Goal: Obtain resource: Download file/media

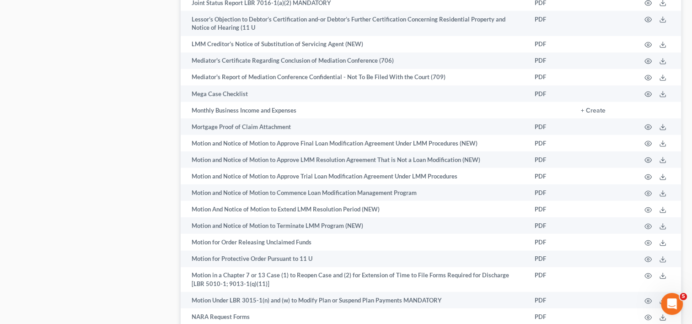
scroll to position [2542, 0]
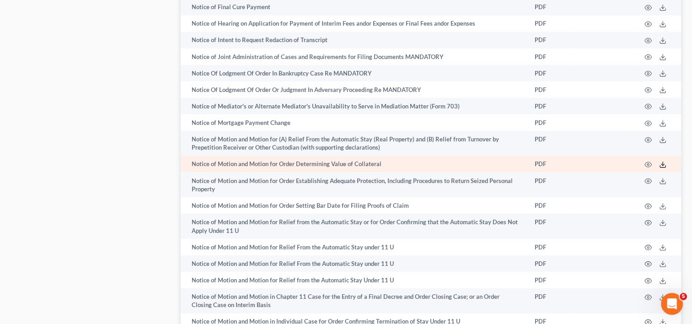
click at [662, 166] on polyline at bounding box center [663, 164] width 3 height 1
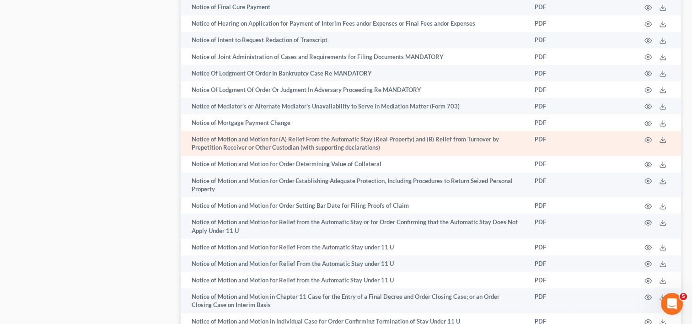
click at [307, 156] on td "Notice of Motion and Motion for (A) Relief From the Automatic Stay (Real Proper…" at bounding box center [354, 143] width 347 height 25
click at [646, 144] on icon "button" at bounding box center [648, 139] width 7 height 7
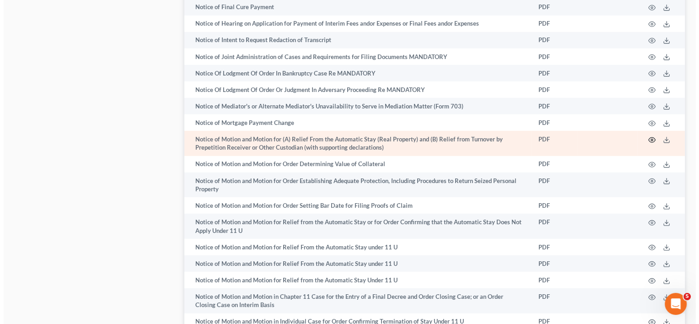
scroll to position [2526, 0]
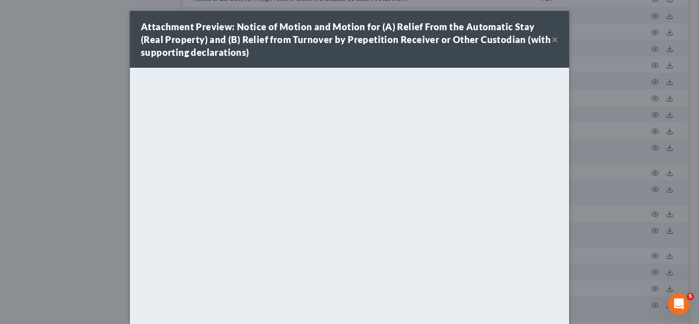
click at [552, 38] on button "×" at bounding box center [555, 39] width 6 height 11
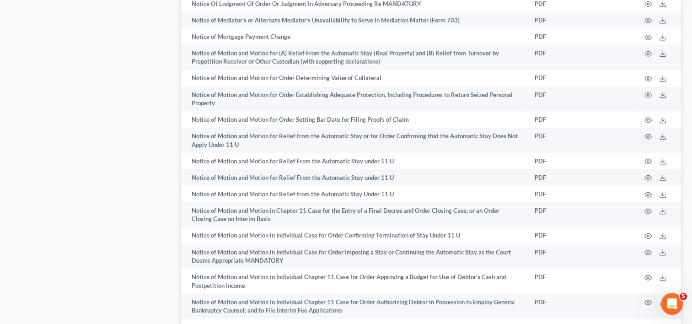
scroll to position [2667, 0]
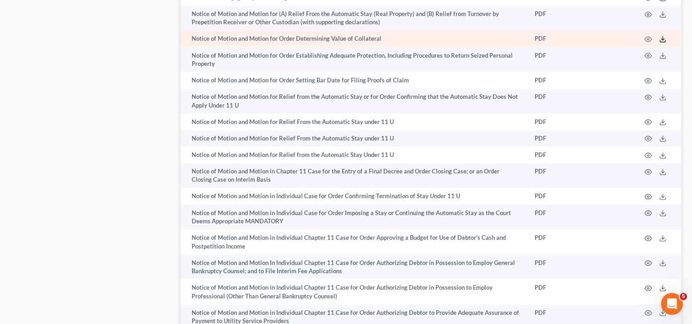
click at [662, 43] on icon at bounding box center [662, 39] width 7 height 7
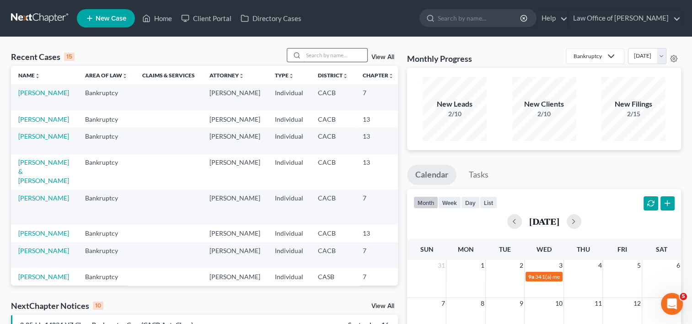
click at [350, 55] on input "search" at bounding box center [335, 54] width 64 height 13
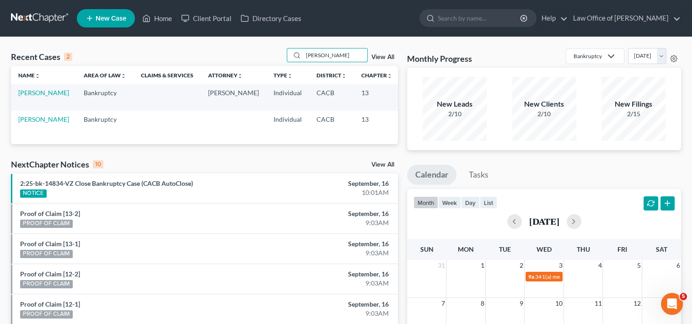
drag, startPoint x: 348, startPoint y: 58, endPoint x: 234, endPoint y: 66, distance: 114.2
click at [234, 66] on div "Recent Cases 2 [PERSON_NAME] View All Name unfold_more expand_more expand_less …" at bounding box center [204, 96] width 387 height 96
type input "[PERSON_NAME]"
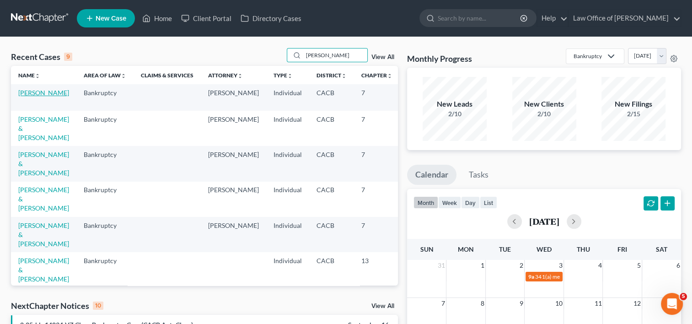
click at [27, 97] on link "[PERSON_NAME]" at bounding box center [43, 93] width 51 height 8
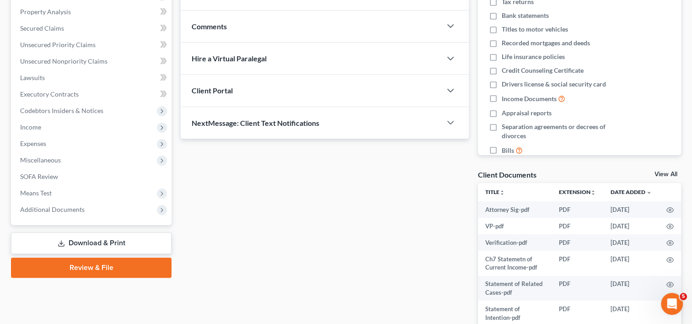
scroll to position [174, 0]
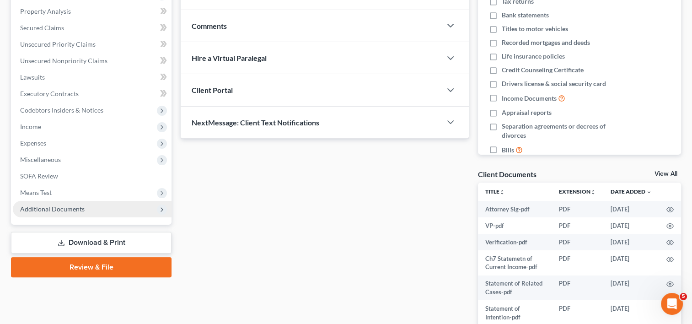
click at [46, 209] on span "Additional Documents" at bounding box center [52, 209] width 65 height 8
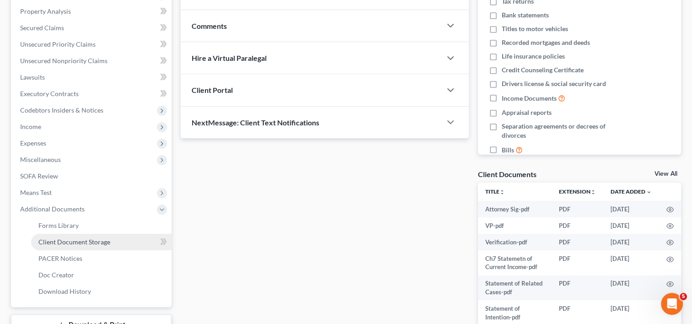
click at [70, 234] on link "Client Document Storage" at bounding box center [101, 242] width 140 height 16
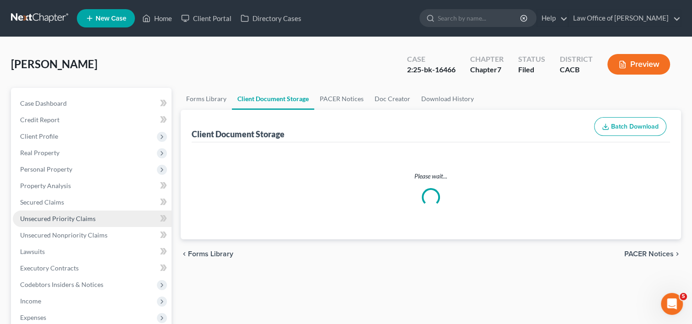
select select "30"
select select "56"
select select "57"
select select "58"
select select "65"
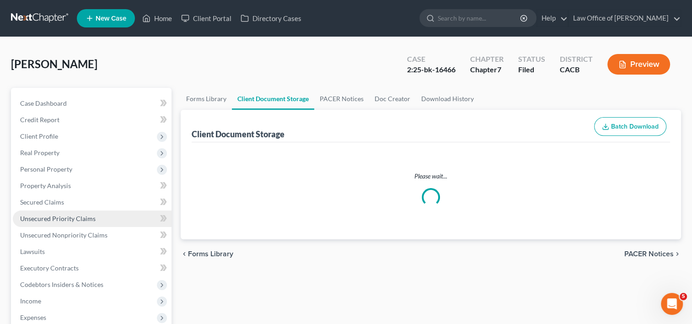
select select "55"
select select "59"
select select "60"
select select "7"
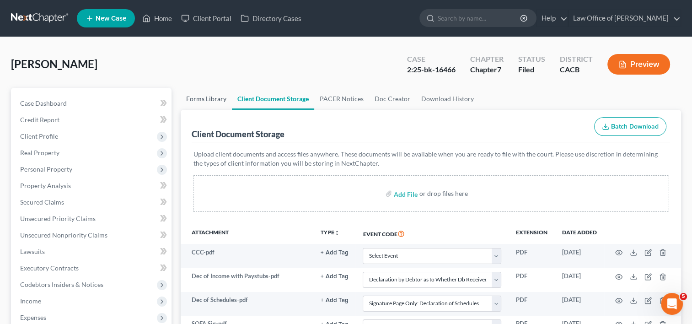
click at [199, 99] on link "Forms Library" at bounding box center [206, 99] width 51 height 22
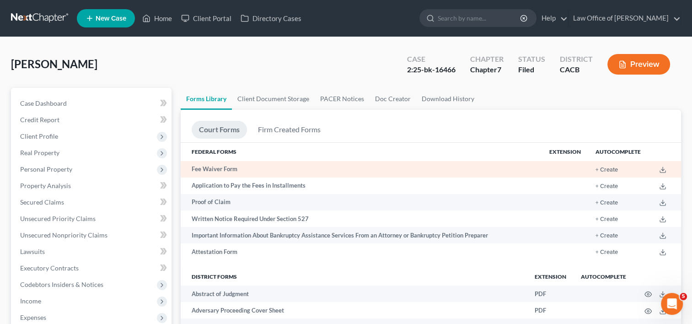
click at [653, 162] on td at bounding box center [664, 169] width 33 height 16
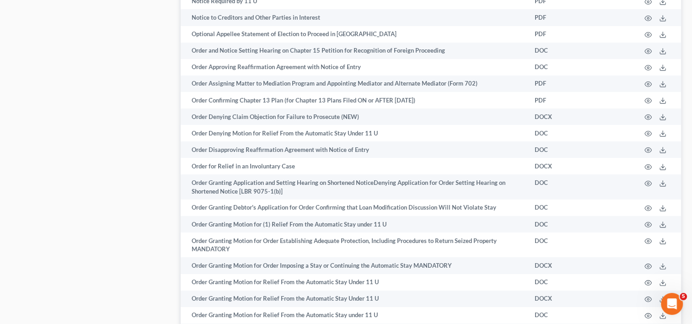
scroll to position [3017, 0]
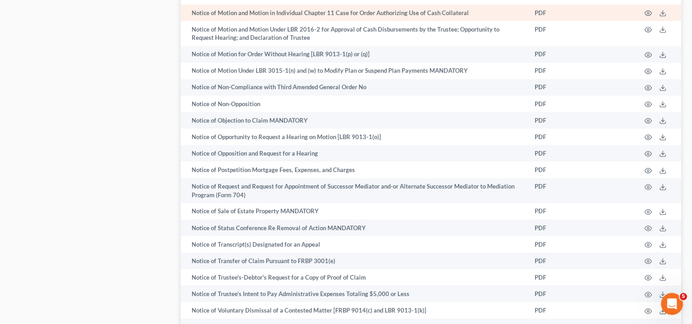
click at [486, 21] on td "Notice of Motion and Motion in Individual Chapter 11 Case for Order Authorizing…" at bounding box center [354, 13] width 347 height 16
click at [660, 17] on icon at bounding box center [662, 13] width 7 height 7
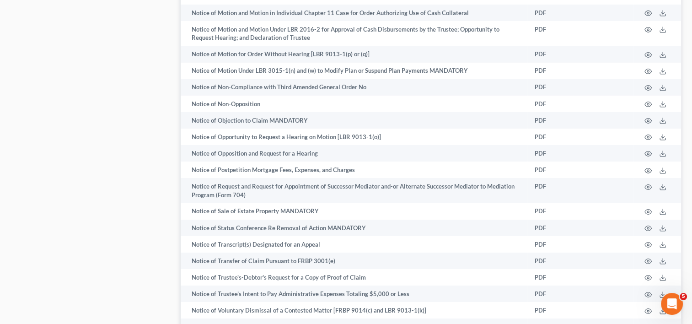
scroll to position [4218, 0]
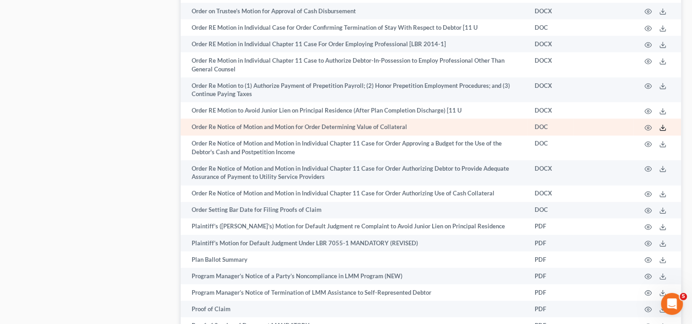
click at [663, 128] on polyline at bounding box center [663, 127] width 3 height 1
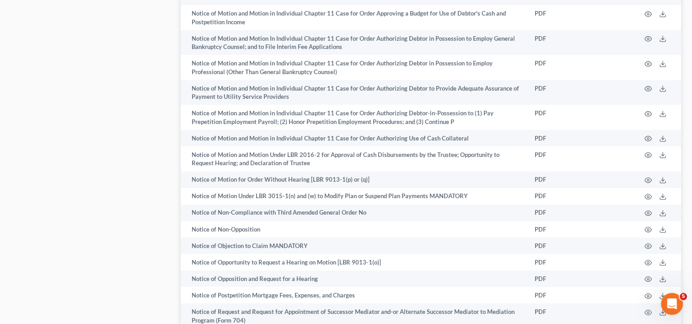
scroll to position [2567, 0]
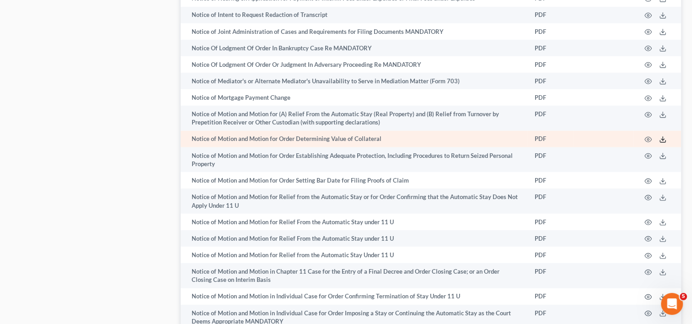
click at [662, 143] on icon at bounding box center [662, 139] width 7 height 7
